Goal: Transaction & Acquisition: Subscribe to service/newsletter

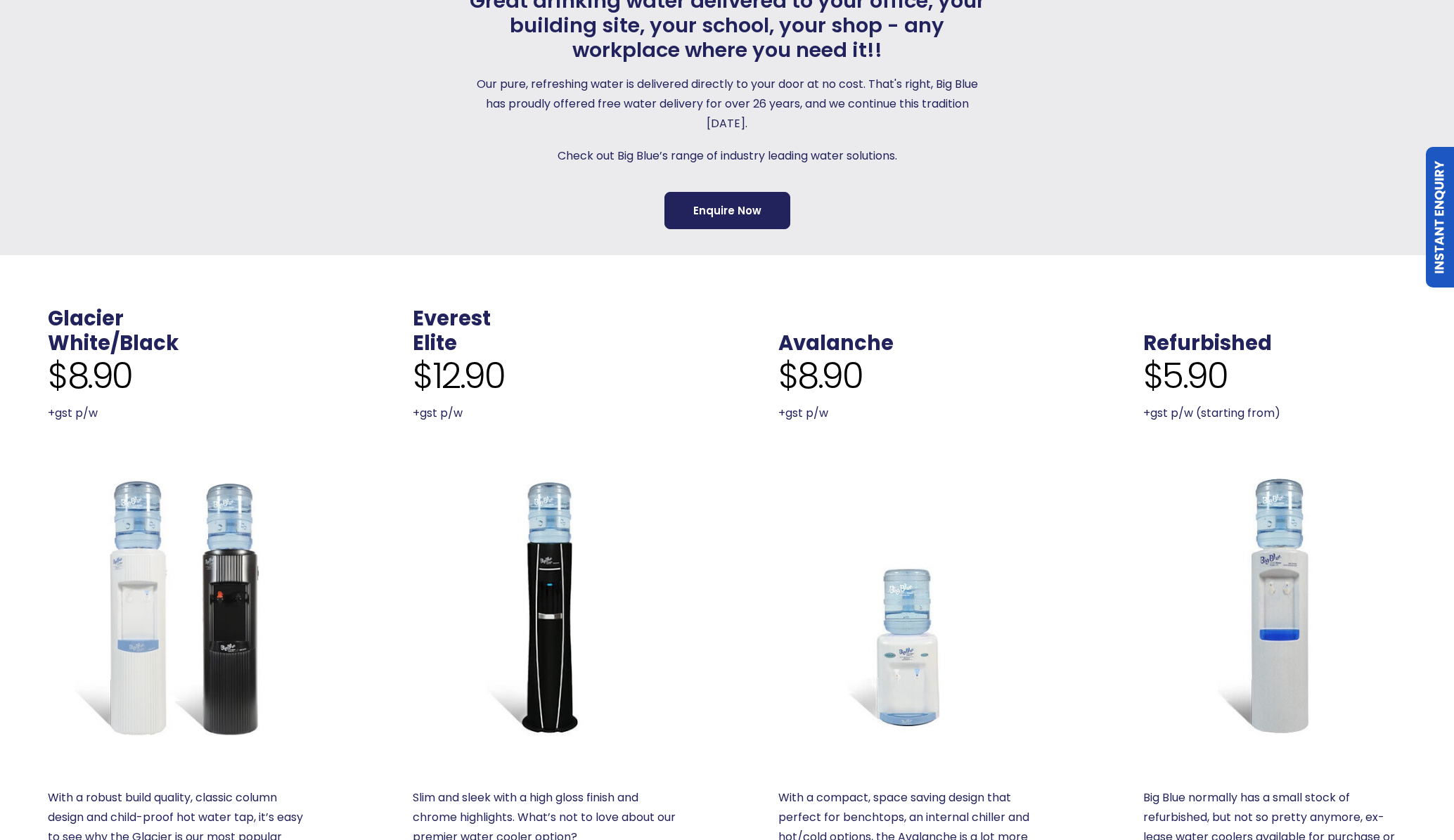
scroll to position [587, 0]
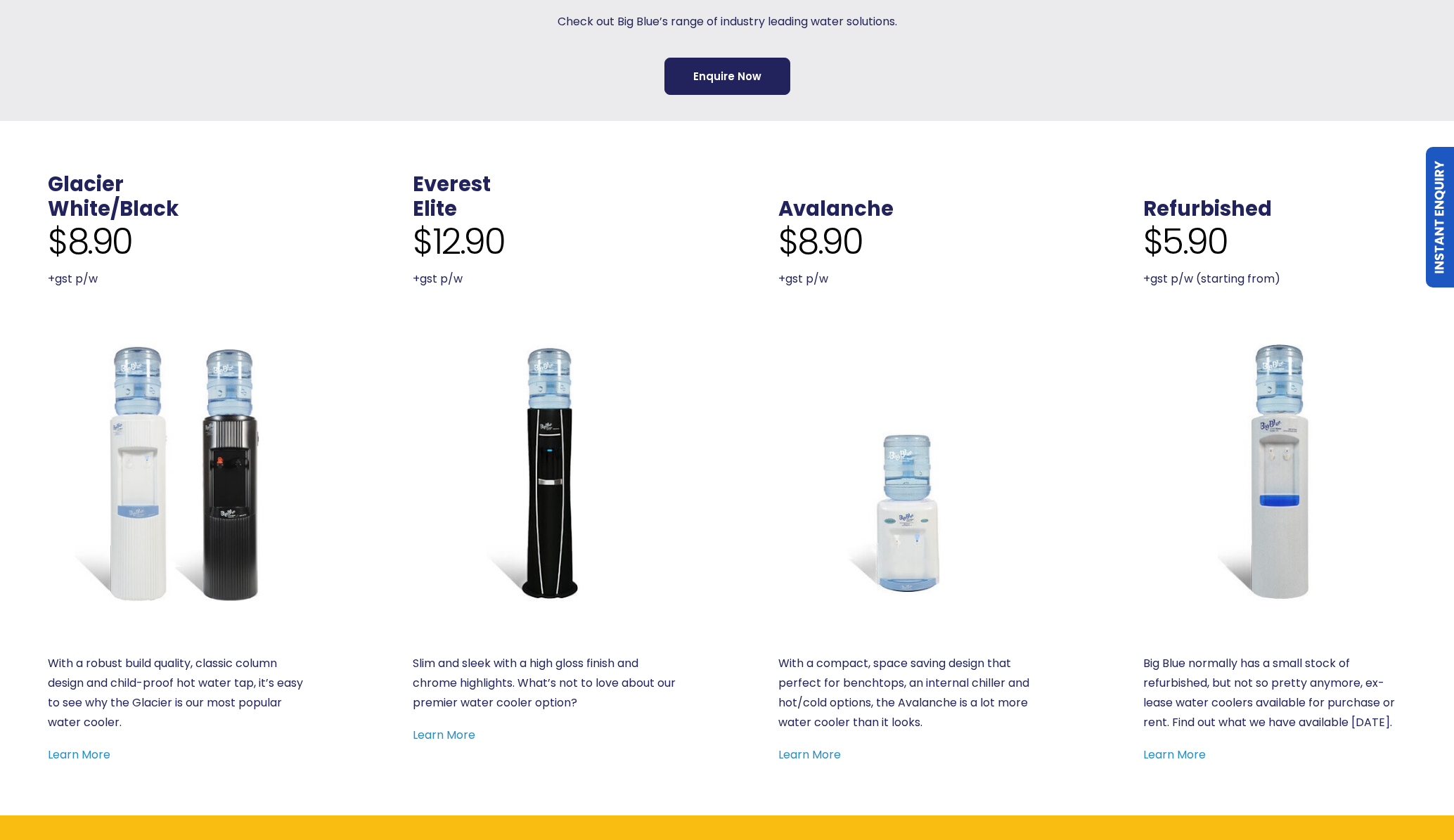
drag, startPoint x: 867, startPoint y: 248, endPoint x: 797, endPoint y: 245, distance: 70.1
click at [797, 245] on div "$8.90 +gst p/w" at bounding box center [909, 254] width 263 height 68
click at [825, 247] on span "$8.90" at bounding box center [820, 241] width 85 height 42
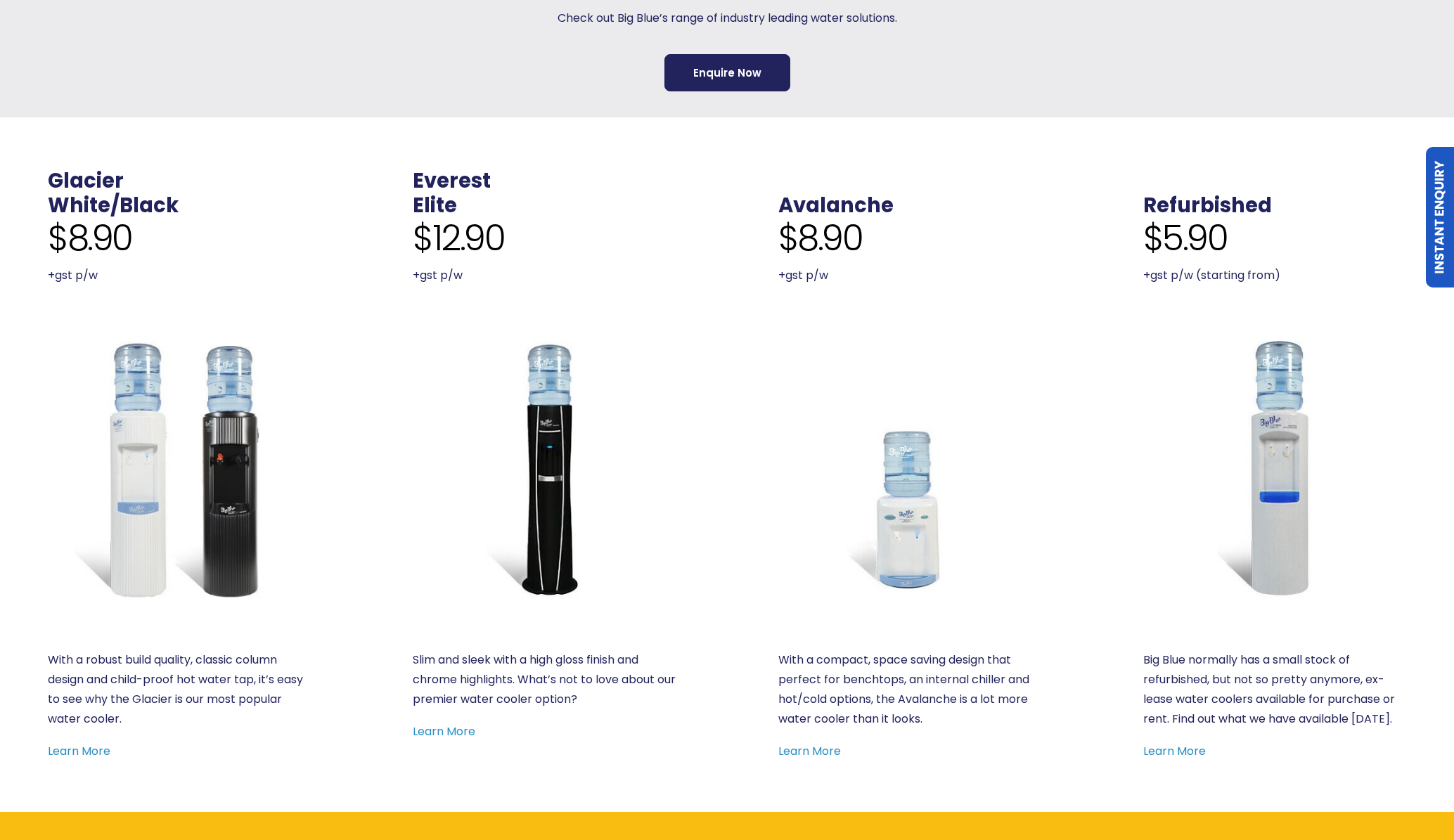
scroll to position [612, 0]
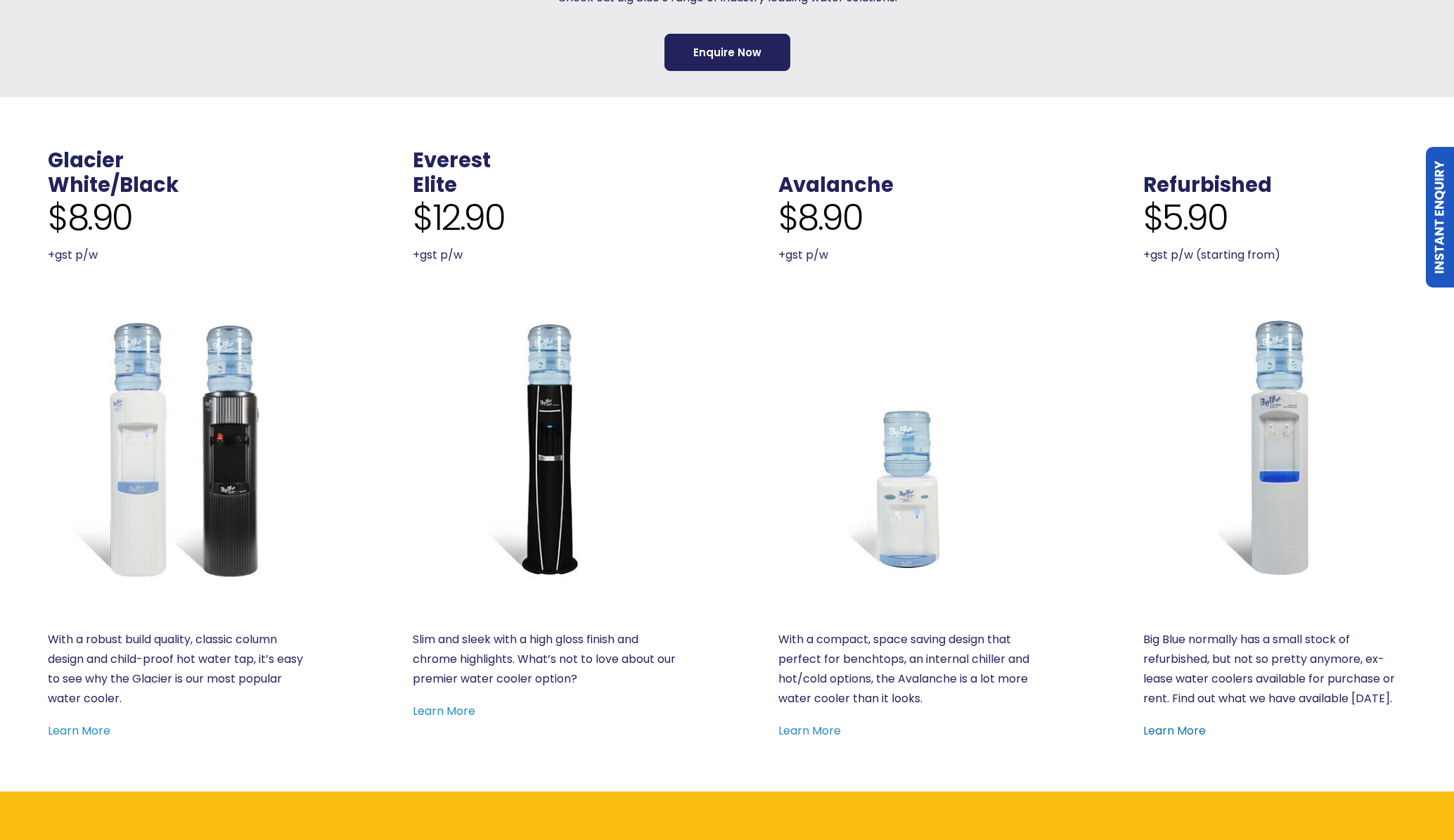
click at [1198, 722] on link "Learn More" at bounding box center [1174, 730] width 62 height 16
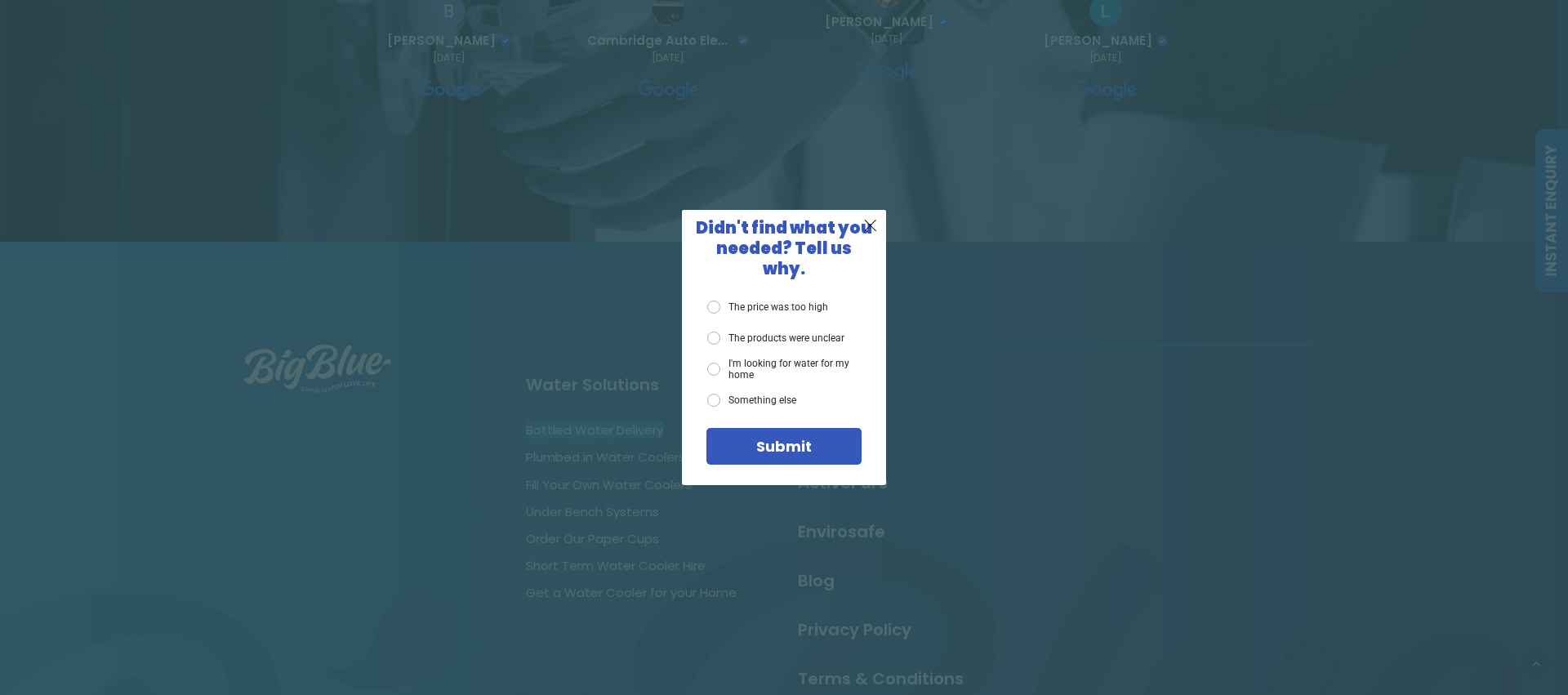
scroll to position [1540, 0]
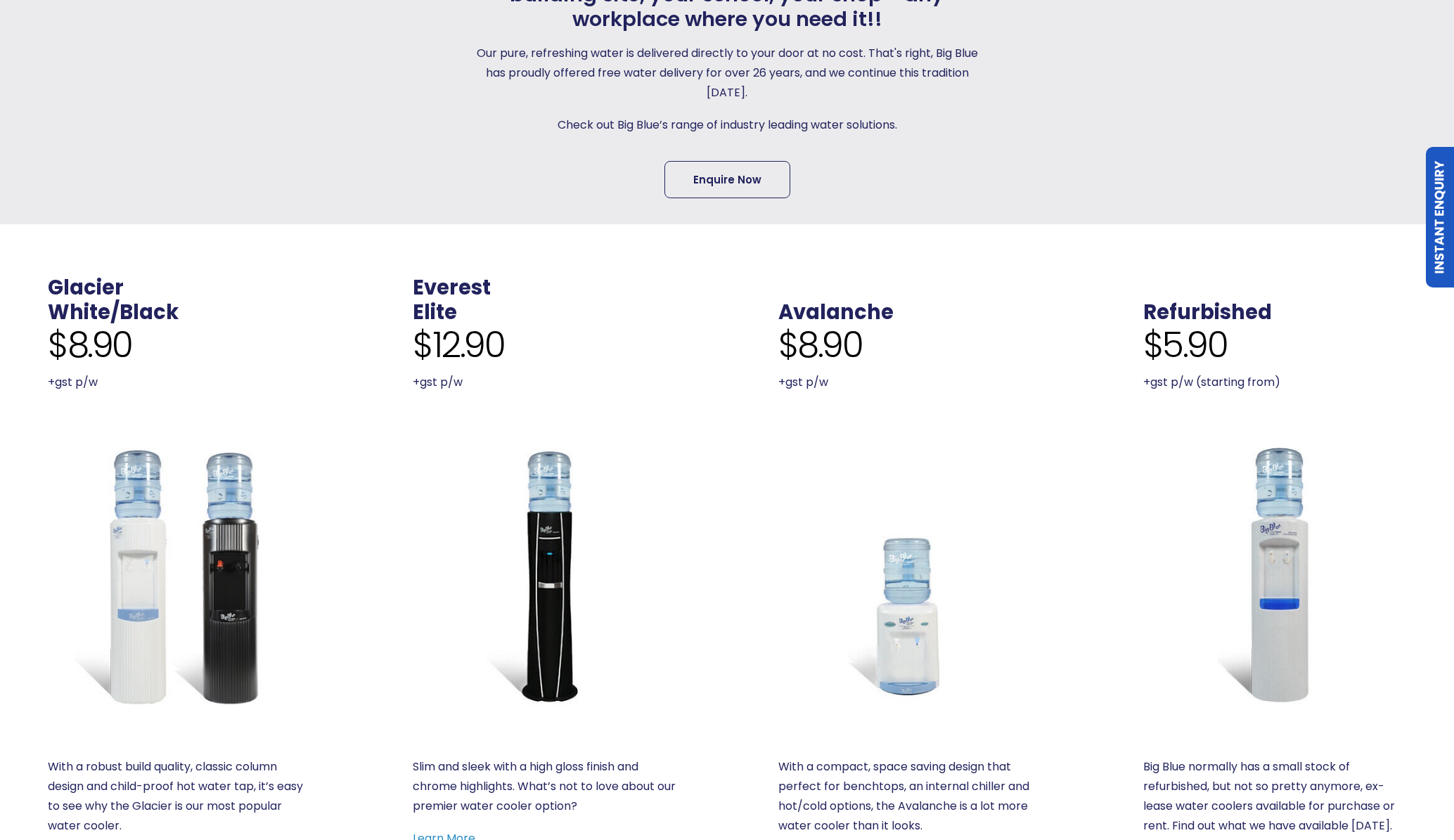
scroll to position [509, 0]
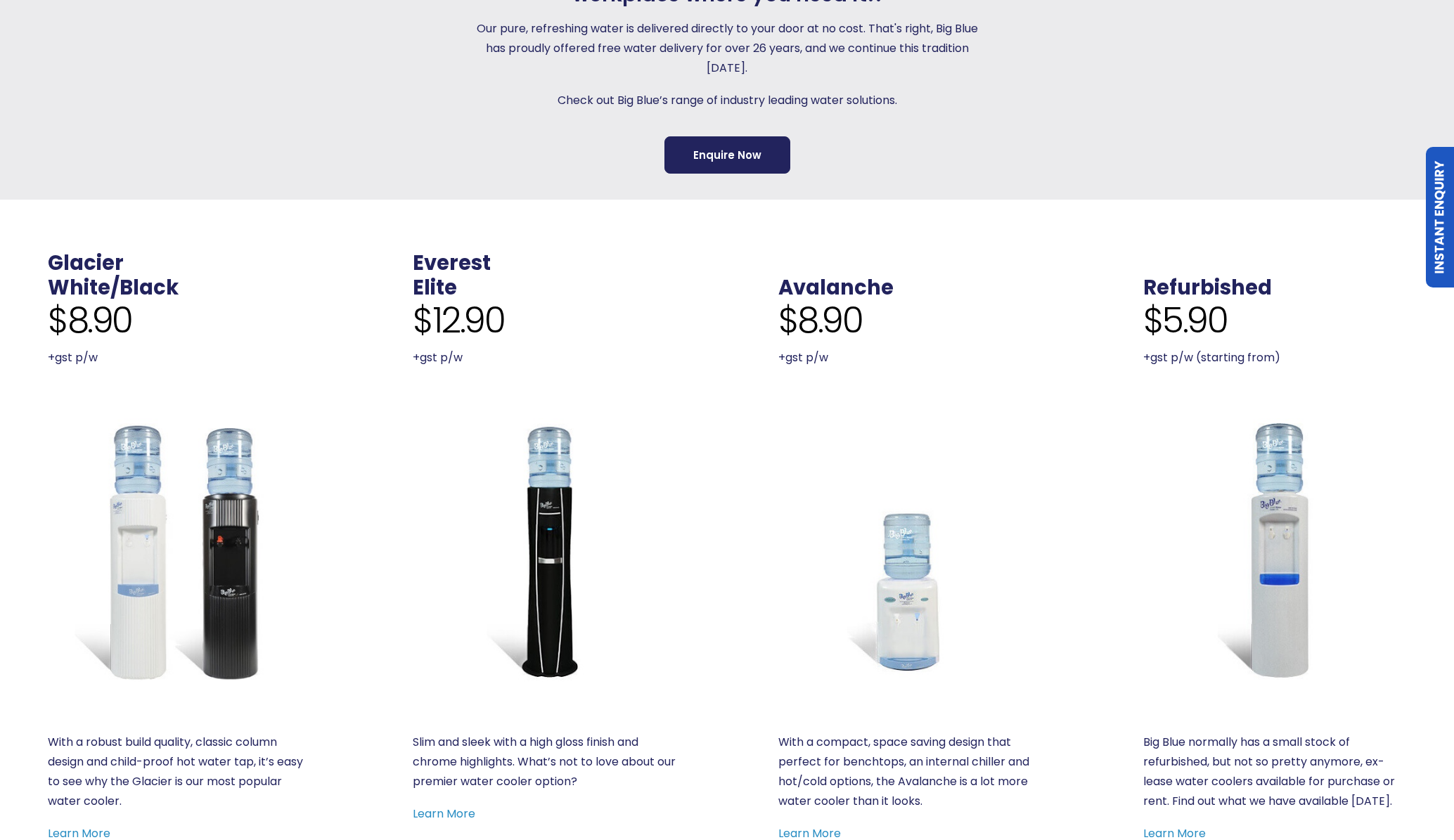
click at [830, 333] on span "$8.90" at bounding box center [820, 320] width 85 height 42
click at [835, 282] on link "Avalanche" at bounding box center [836, 288] width 115 height 28
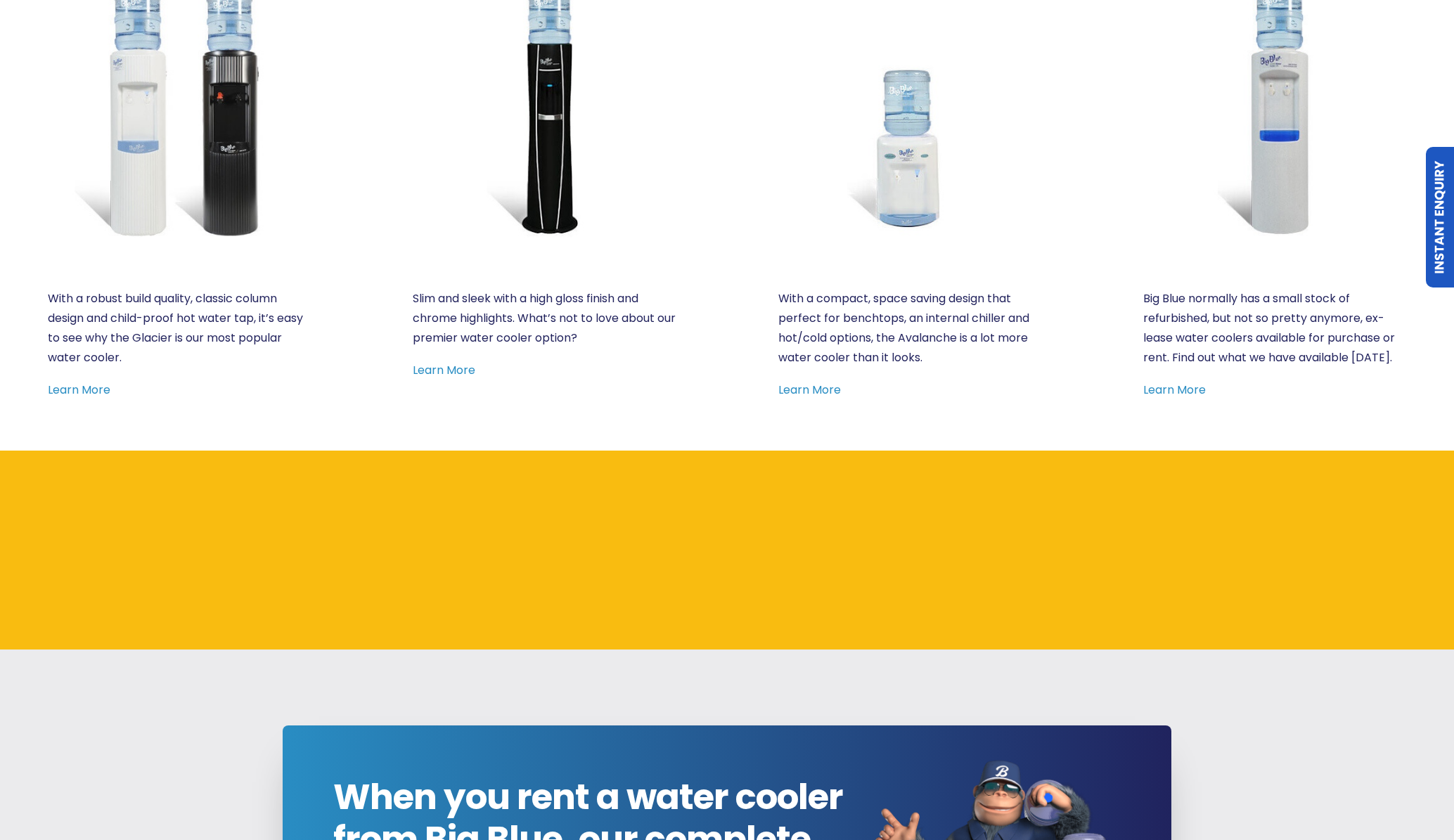
scroll to position [961, 0]
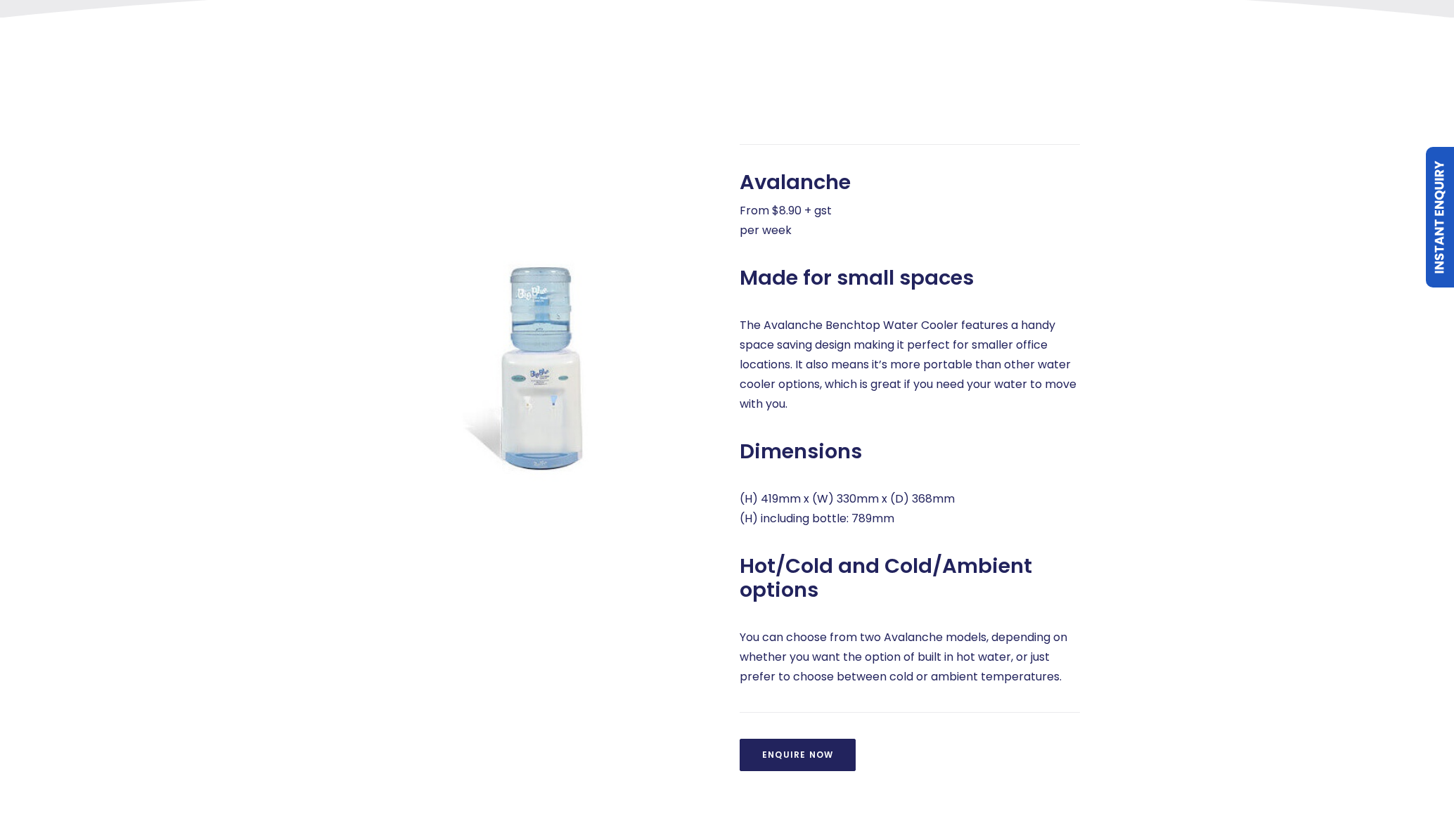
scroll to position [563, 0]
